Goal: Answer question/provide support

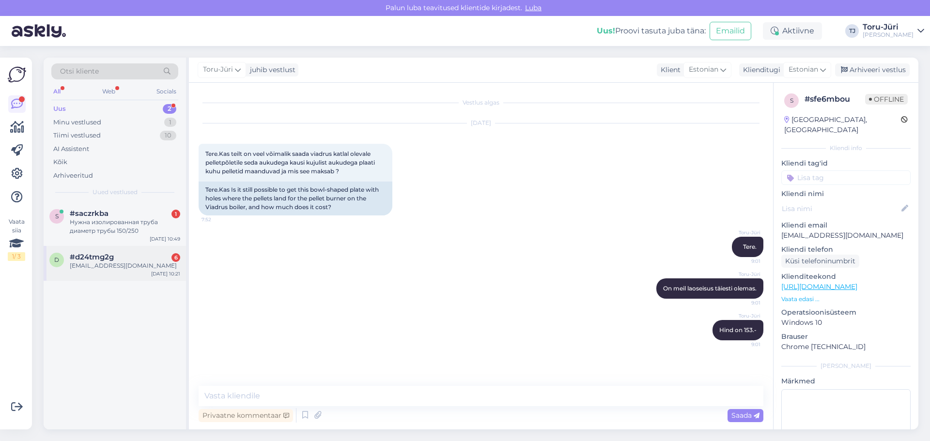
click at [109, 263] on div "[EMAIL_ADDRESS][DOMAIN_NAME]" at bounding box center [125, 266] width 110 height 9
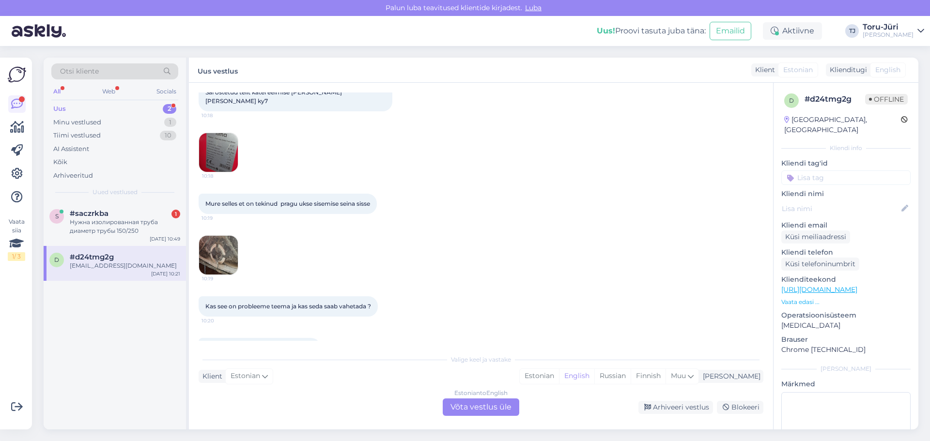
scroll to position [123, 0]
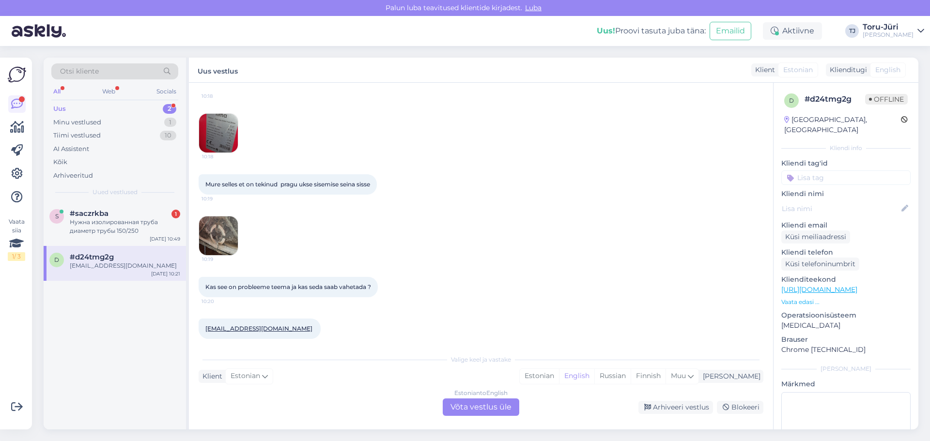
click at [221, 217] on img at bounding box center [218, 236] width 39 height 39
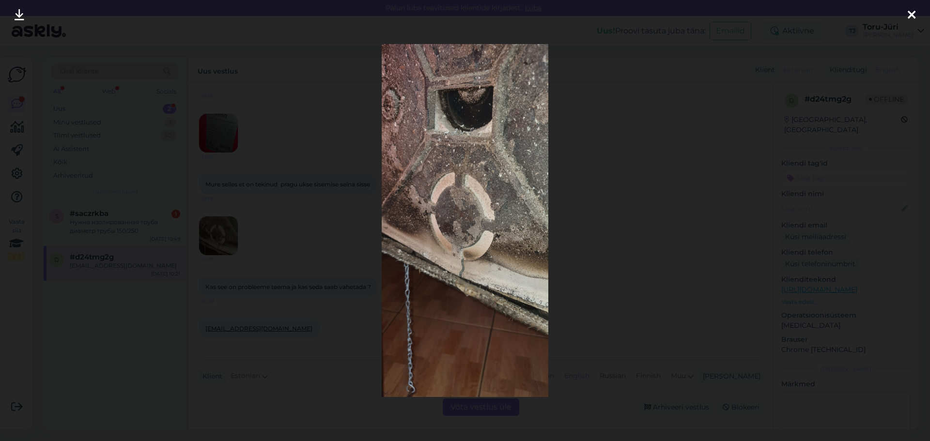
click at [613, 179] on div at bounding box center [465, 220] width 930 height 441
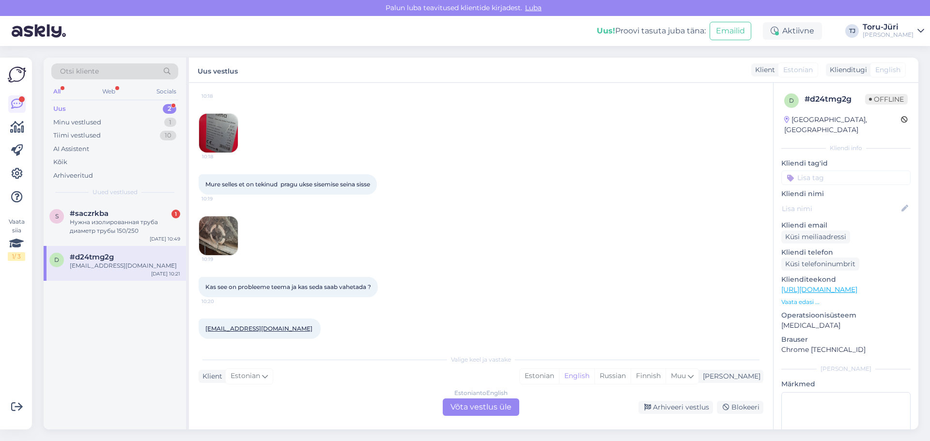
click at [435, 317] on div "[EMAIL_ADDRESS][DOMAIN_NAME] 10:21" at bounding box center [481, 329] width 565 height 42
click at [468, 408] on div "Estonian to English Võta vestlus üle" at bounding box center [481, 407] width 77 height 17
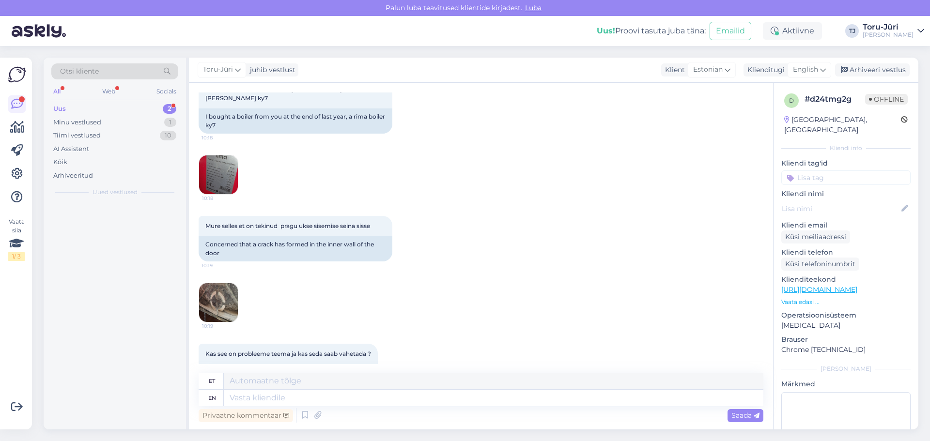
scroll to position [164, 0]
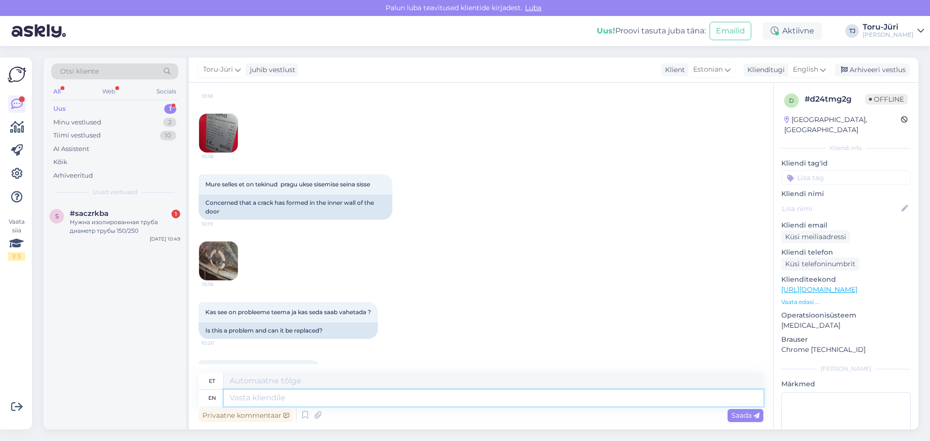
click at [285, 400] on textarea at bounding box center [494, 398] width 540 height 16
click at [822, 68] on icon at bounding box center [823, 69] width 6 height 11
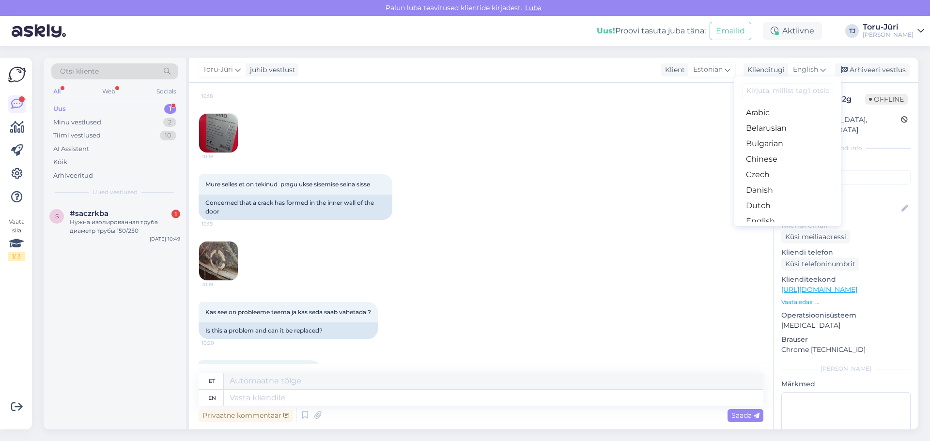
click at [776, 229] on link "Estonian" at bounding box center [787, 237] width 107 height 16
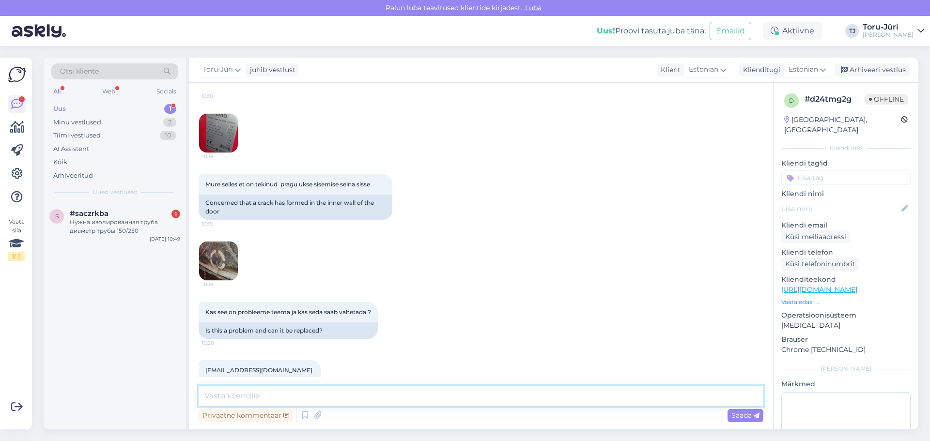
click at [299, 394] on textarea at bounding box center [481, 396] width 565 height 20
type textarea "Tere."
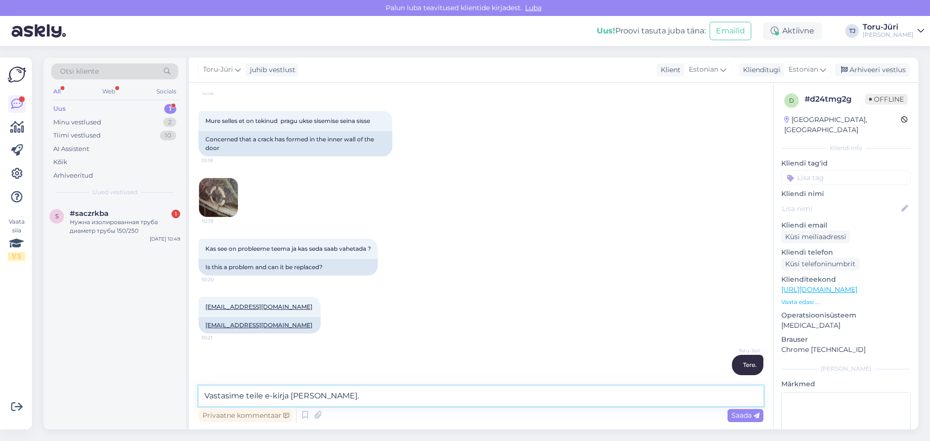
type textarea "Vastasime teile e-kirja [PERSON_NAME]."
click at [745, 414] on span "Saada" at bounding box center [745, 415] width 28 height 9
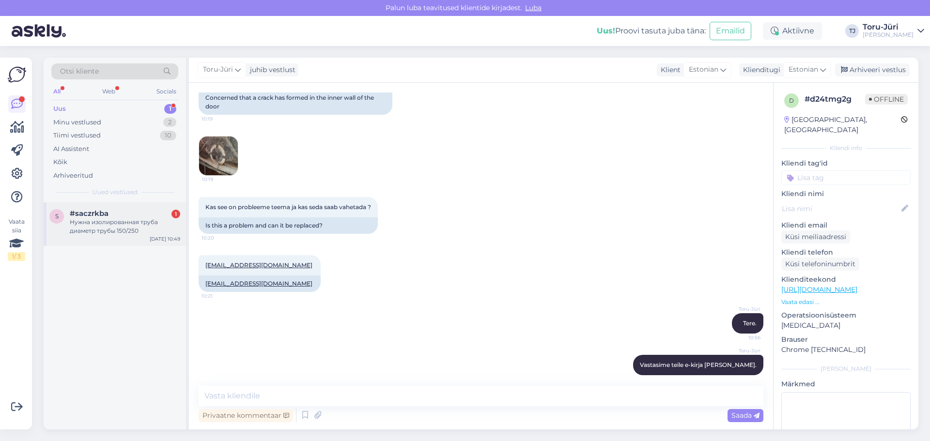
click at [129, 227] on div "Нужна изолированная труба диаметр трубы 150/250" at bounding box center [125, 226] width 110 height 17
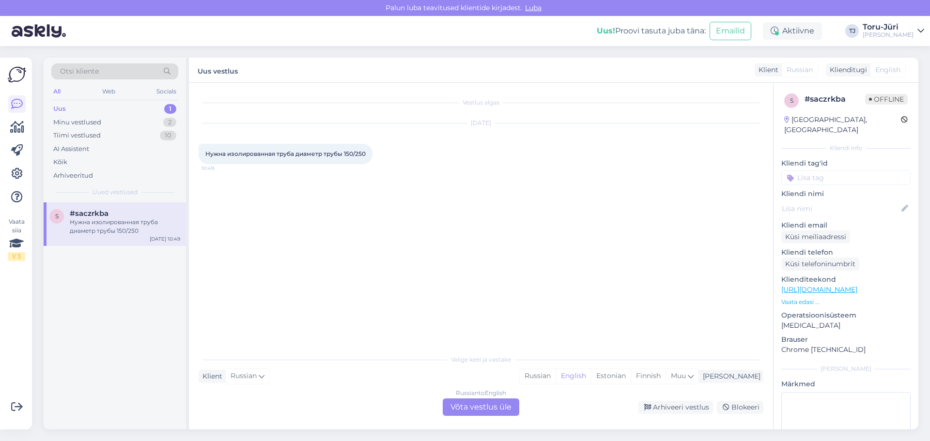
click at [793, 72] on span "Russian" at bounding box center [800, 70] width 26 height 10
click at [482, 404] on div "Russian to English Võta vestlus üle" at bounding box center [481, 407] width 77 height 17
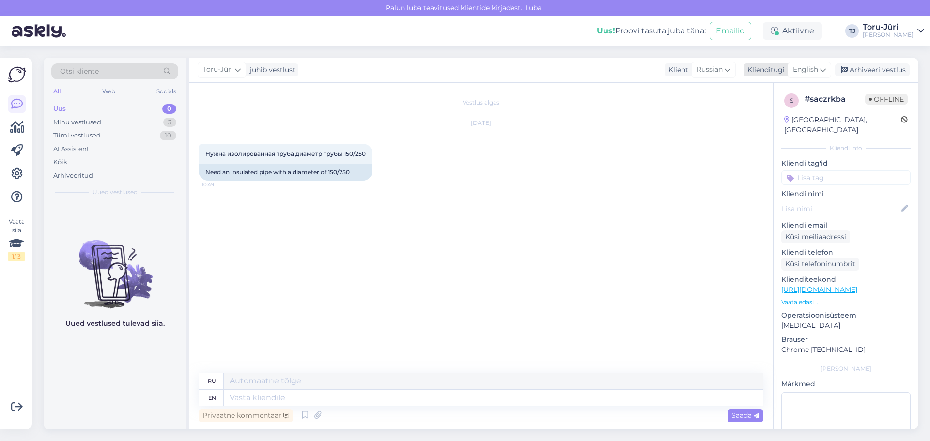
click at [821, 68] on icon at bounding box center [823, 69] width 6 height 11
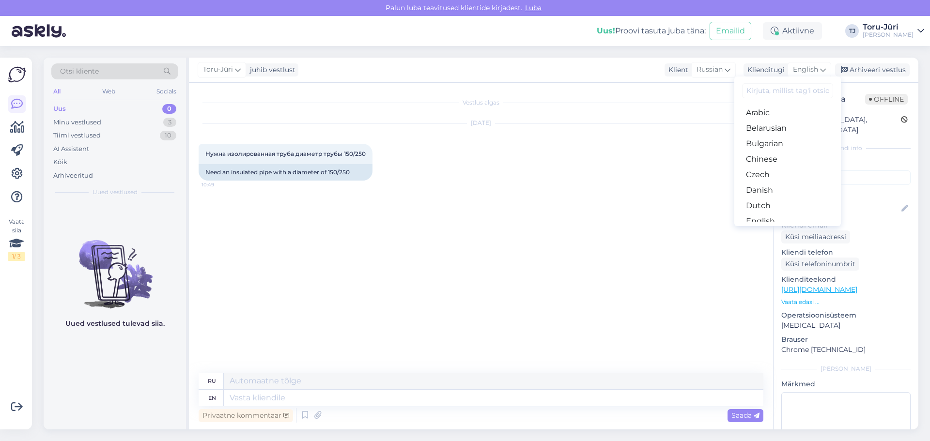
click at [776, 229] on link "Estonian" at bounding box center [787, 237] width 107 height 16
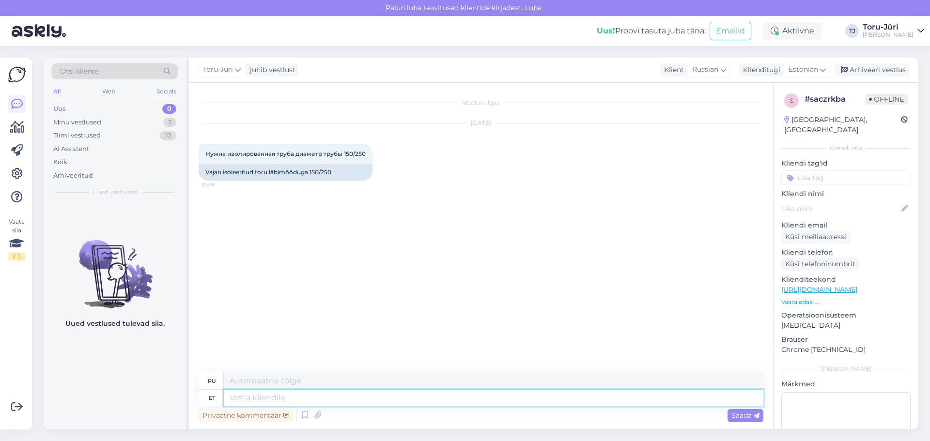
click at [231, 400] on textarea at bounding box center [494, 398] width 540 height 16
type textarea "Tere."
type textarea "Привет."
type textarea "Tere. [PERSON_NAME]"
type textarea "Привет. Если"
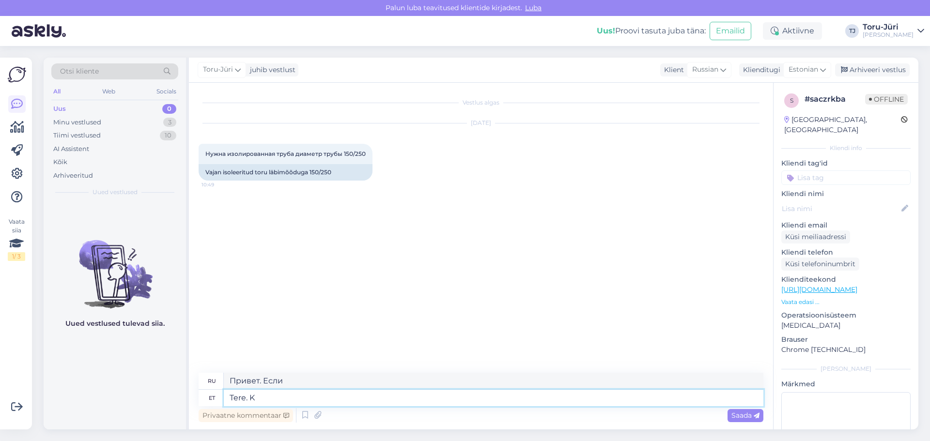
type textarea "Tere."
type textarea "Привет."
type textarea "Tere. Mitu"
type textarea "Здравствуйте. Сколько?"
type textarea "Tere. [PERSON_NAME]"
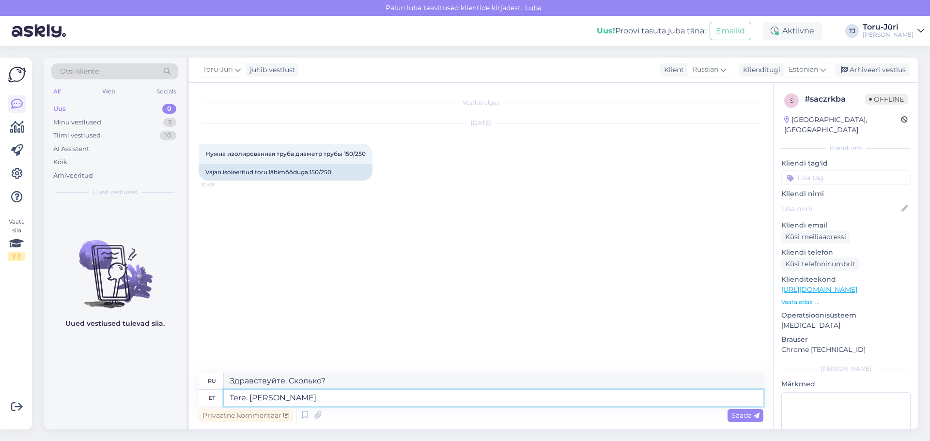
type textarea "Привет. [PERSON_NAME] и т.д.?"
type textarea "Tere. [PERSON_NAME] Teil va"
type textarea "Привет. Сколько ещё у тебя?"
type textarea "Tere. [PERSON_NAME] Teil [PERSON_NAME]"
type textarea "Здравствуйте. Сколько вам нужно?"
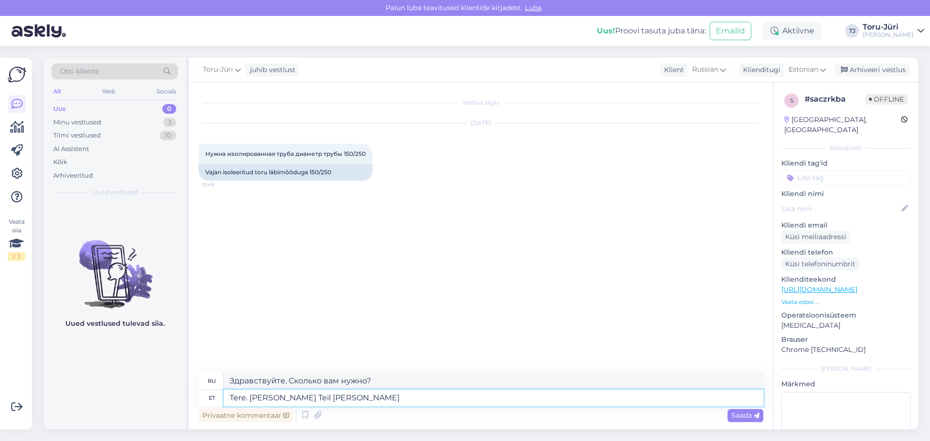
type textarea "Tere. [PERSON_NAME] Teil [PERSON_NAME]?"
type textarea "Здравствуйте. Сколько ещё вам нужно?"
type textarea "Tere. [PERSON_NAME] Teil [PERSON_NAME]?"
click at [738, 414] on span "Saada" at bounding box center [745, 415] width 28 height 9
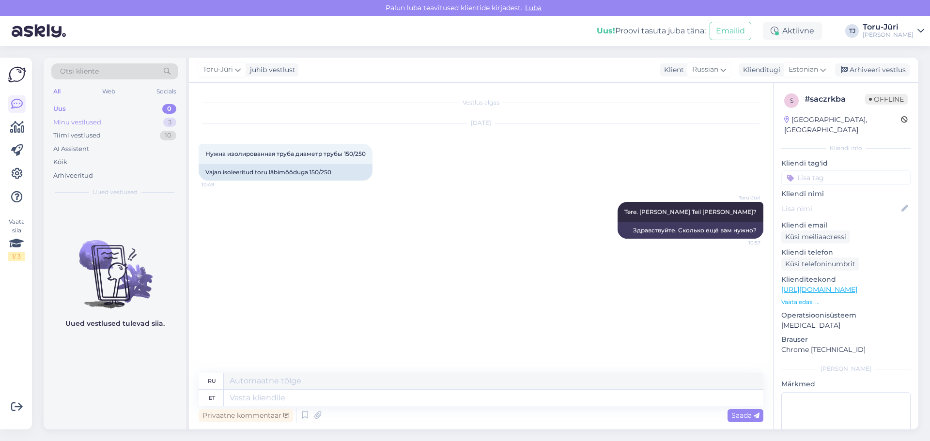
click at [100, 123] on div "Minu vestlused" at bounding box center [77, 123] width 48 height 10
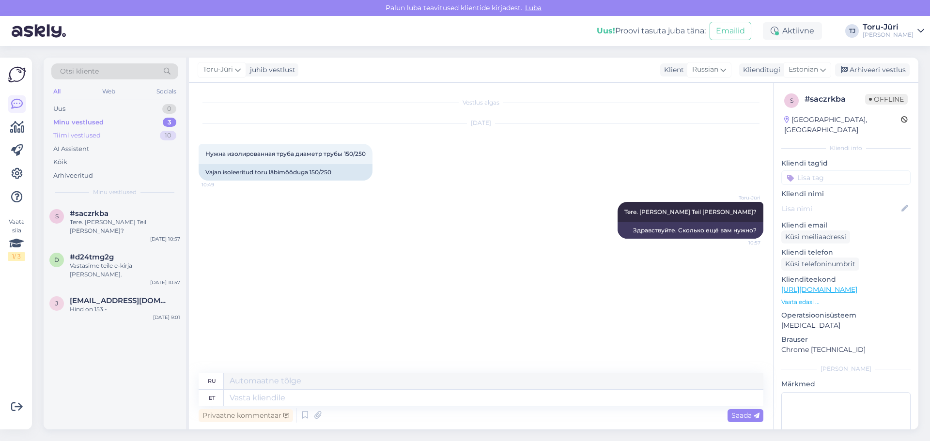
click at [90, 136] on div "Tiimi vestlused" at bounding box center [76, 136] width 47 height 10
